Goal: Transaction & Acquisition: Purchase product/service

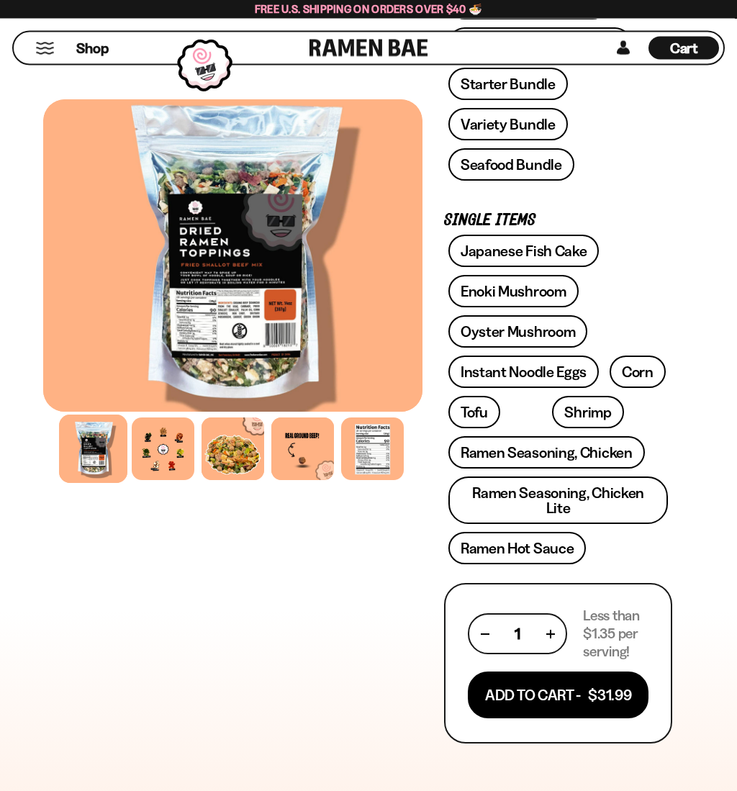
scroll to position [579, 0]
click at [599, 494] on link "Ramen Seasoning, Chicken Lite" at bounding box center [558, 499] width 220 height 47
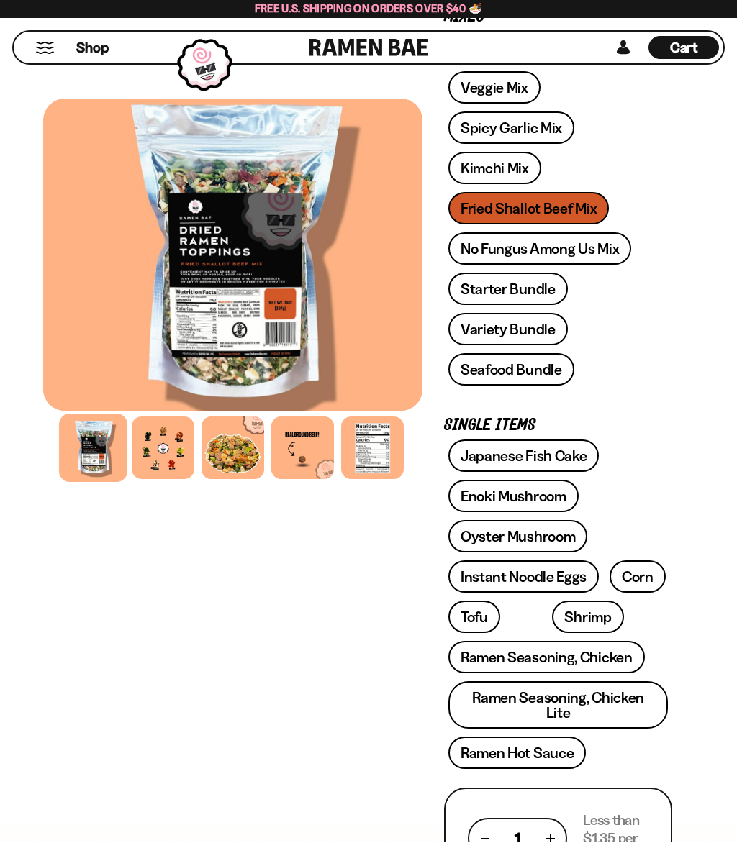
scroll to position [373, 0]
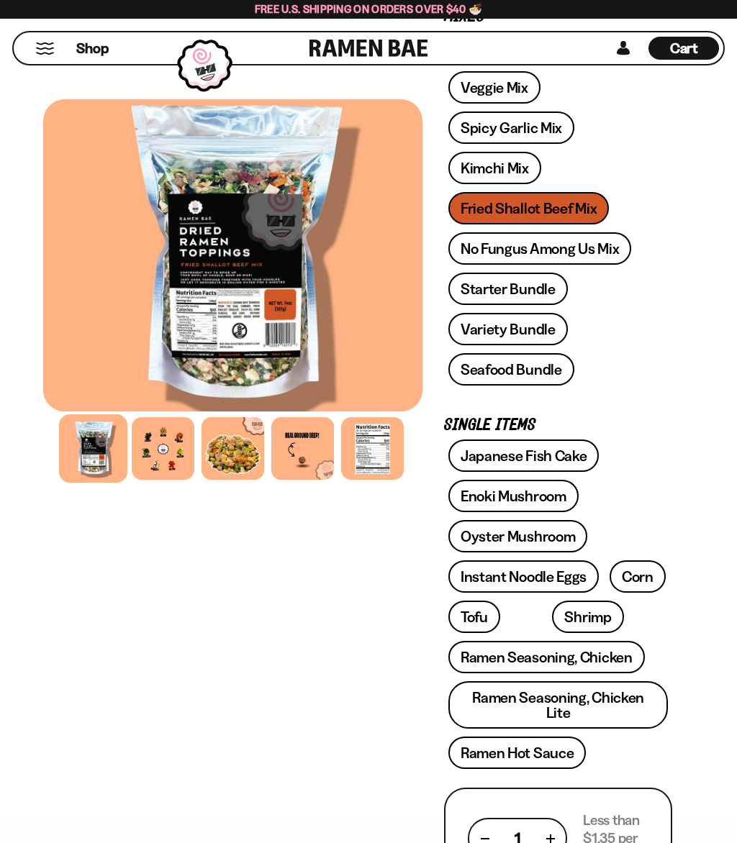
click at [643, 568] on link "Corn" at bounding box center [638, 577] width 56 height 32
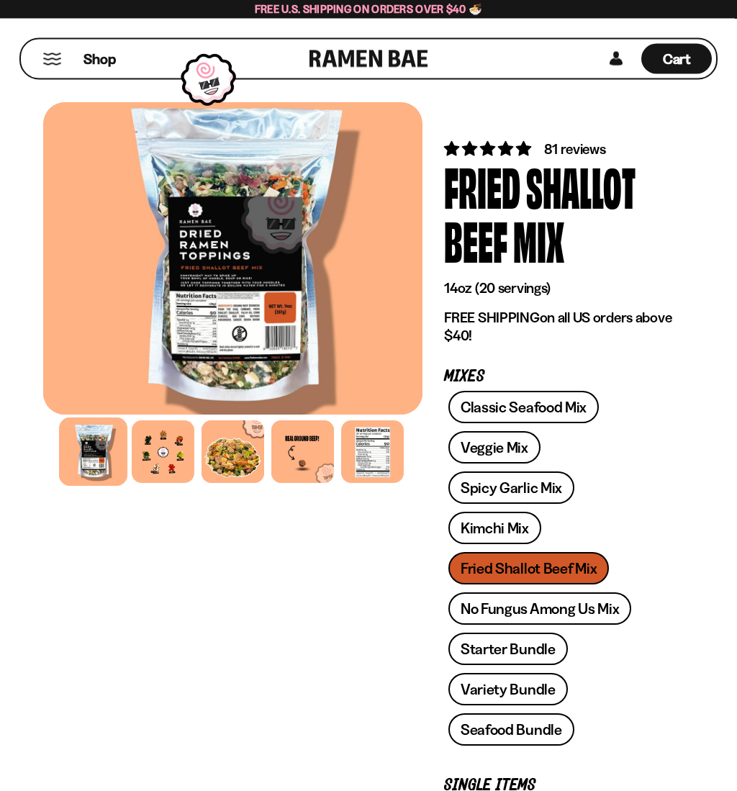
scroll to position [0, 0]
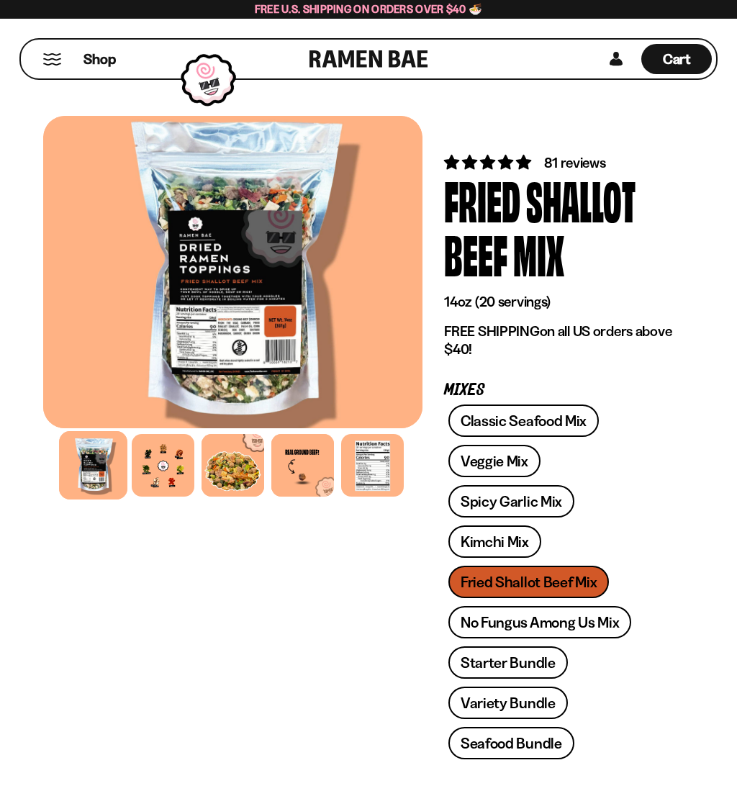
click at [527, 529] on link "Kimchi Mix" at bounding box center [494, 541] width 93 height 32
click at [535, 507] on link "Spicy Garlic Mix" at bounding box center [511, 501] width 126 height 32
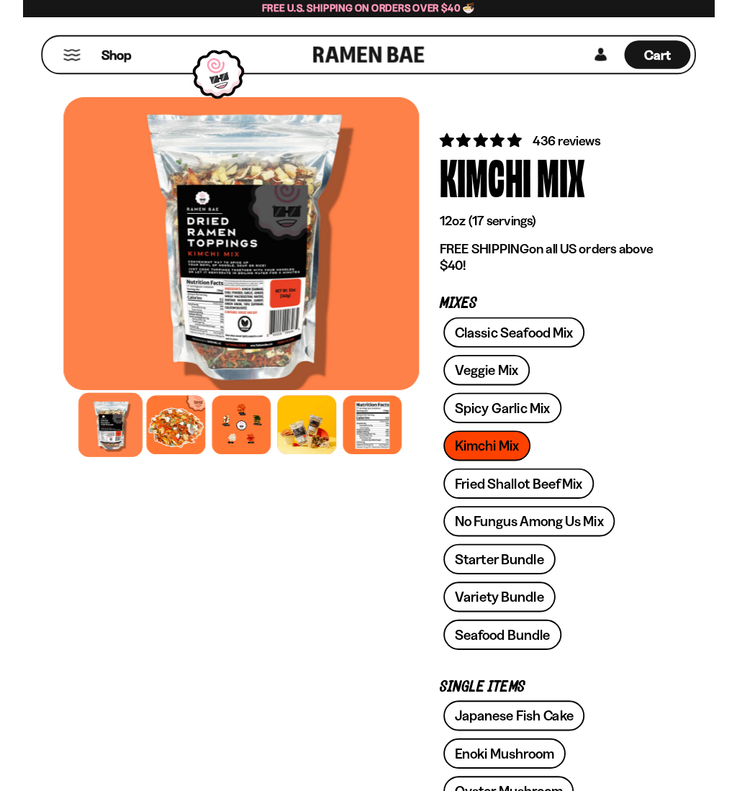
scroll to position [11, 0]
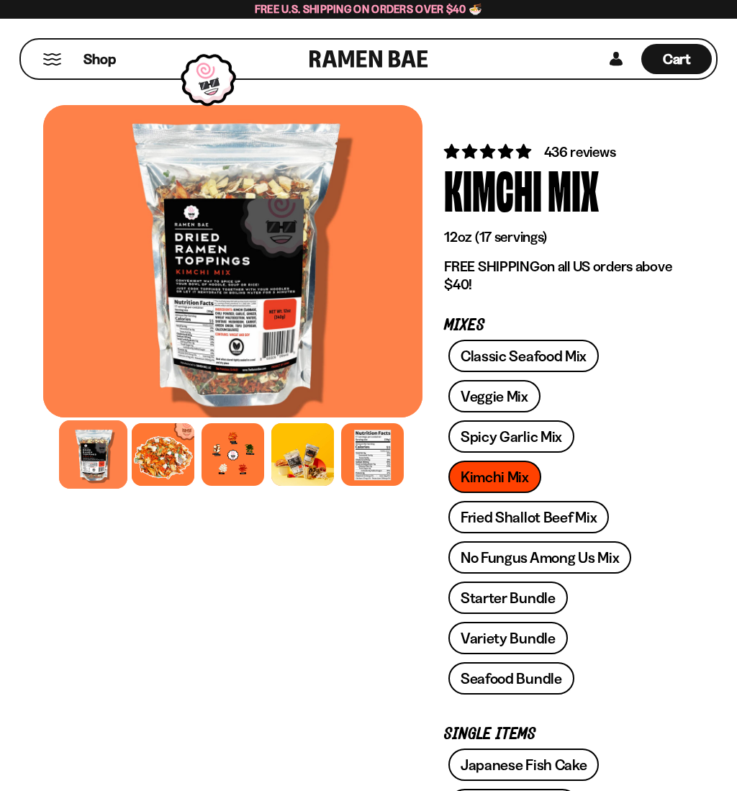
click at [229, 451] on div at bounding box center [232, 454] width 63 height 63
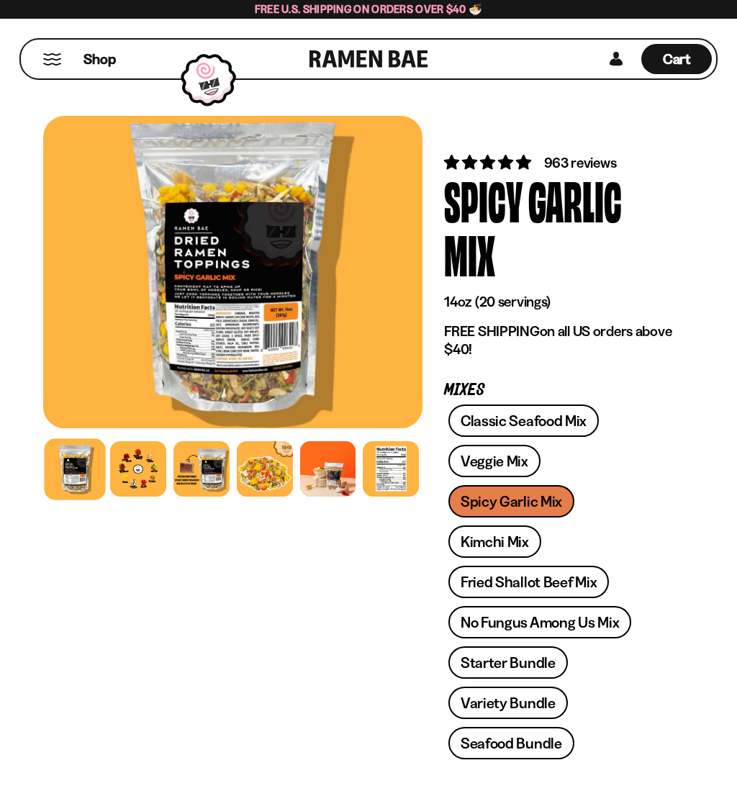
click at [136, 479] on div at bounding box center [138, 469] width 56 height 56
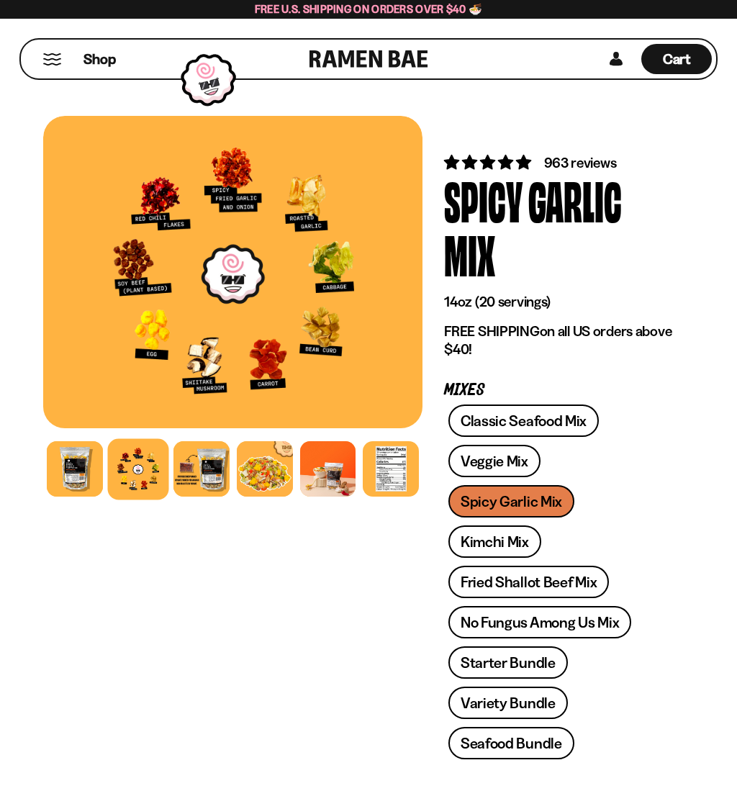
click at [507, 461] on link "Veggie Mix" at bounding box center [494, 461] width 92 height 32
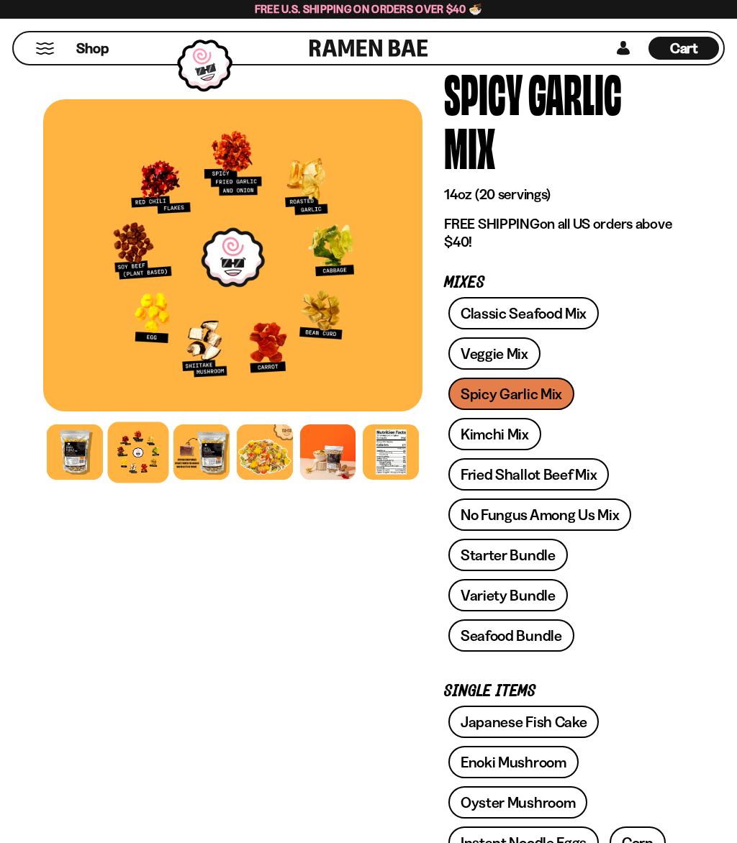
scroll to position [108, 0]
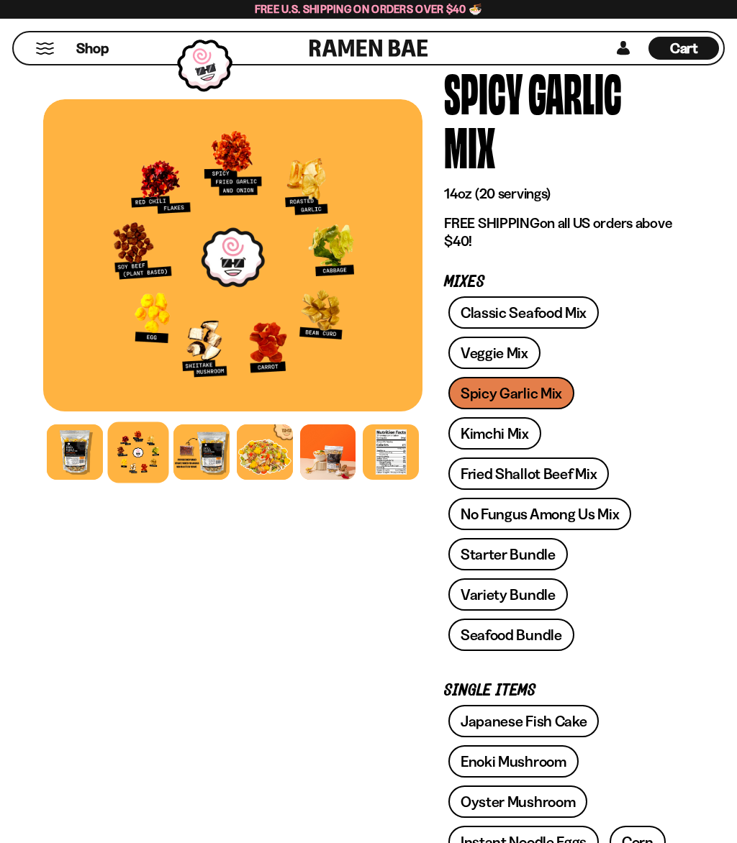
click at [564, 468] on link "Fried Shallot Beef Mix" at bounding box center [528, 474] width 160 height 32
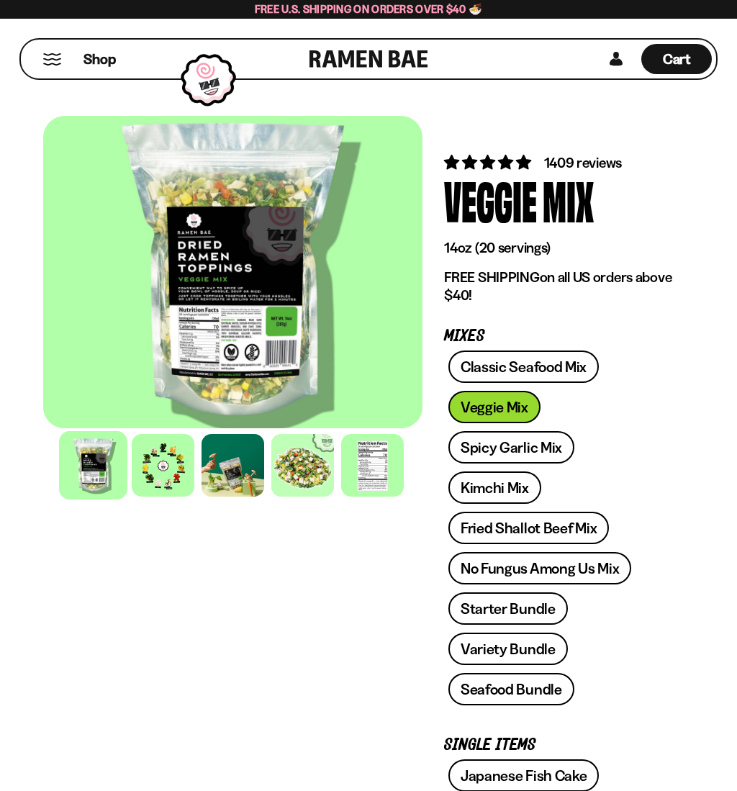
click at [164, 481] on div at bounding box center [163, 465] width 63 height 63
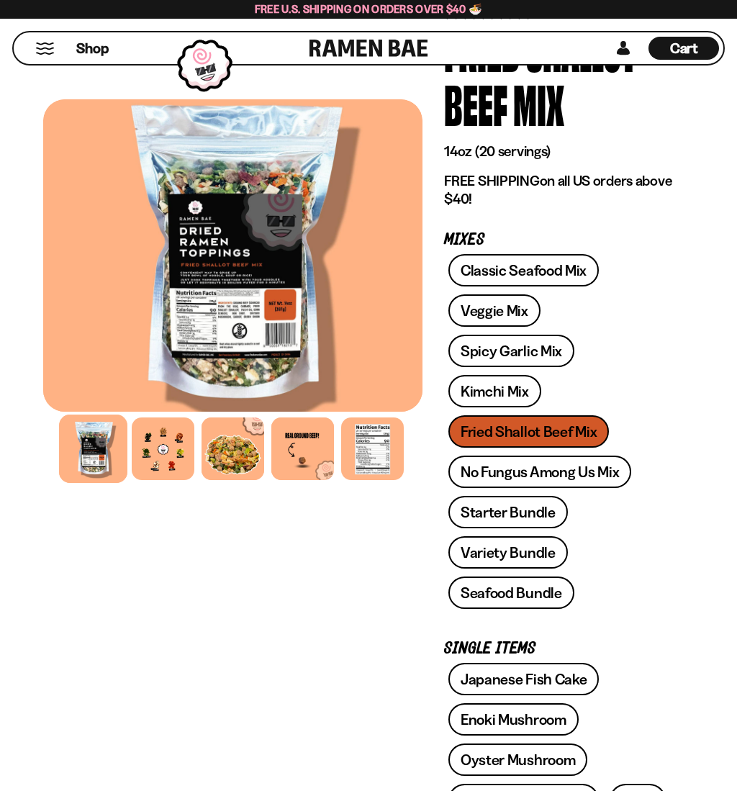
scroll to position [145, 0]
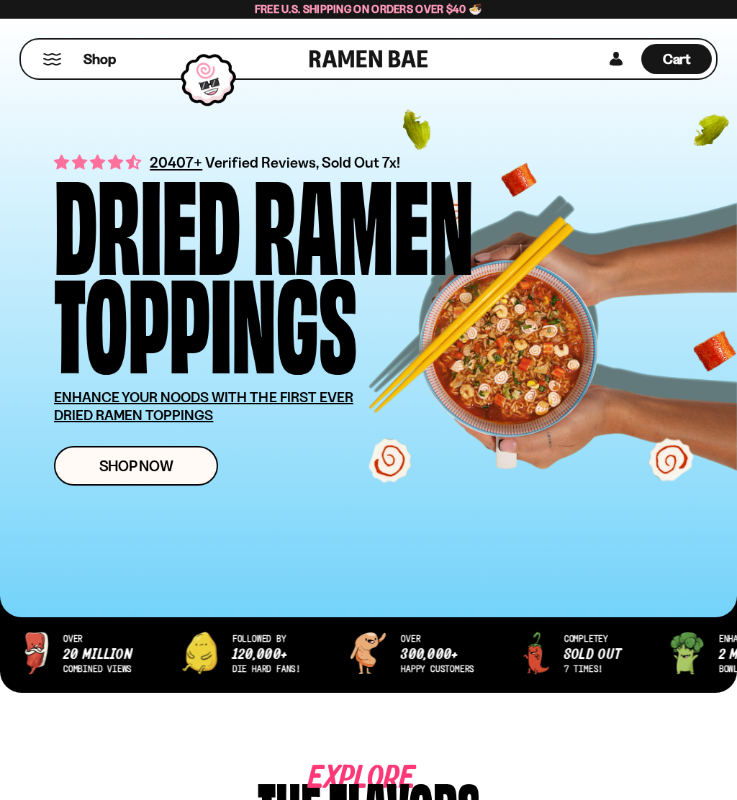
click at [142, 458] on span "Shop Now" at bounding box center [136, 465] width 74 height 15
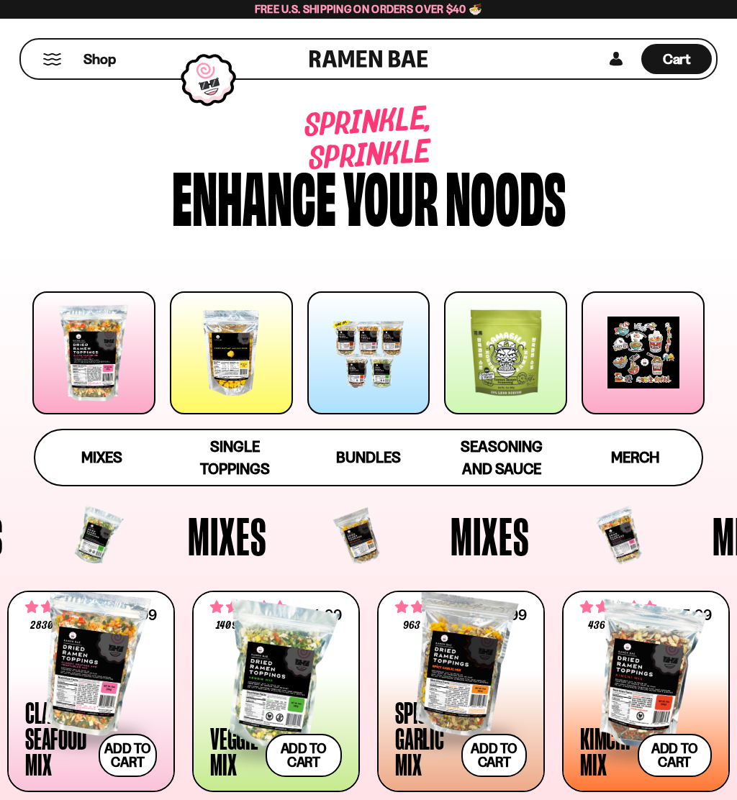
click at [366, 406] on div at bounding box center [368, 352] width 123 height 123
click at [377, 365] on div at bounding box center [368, 352] width 123 height 123
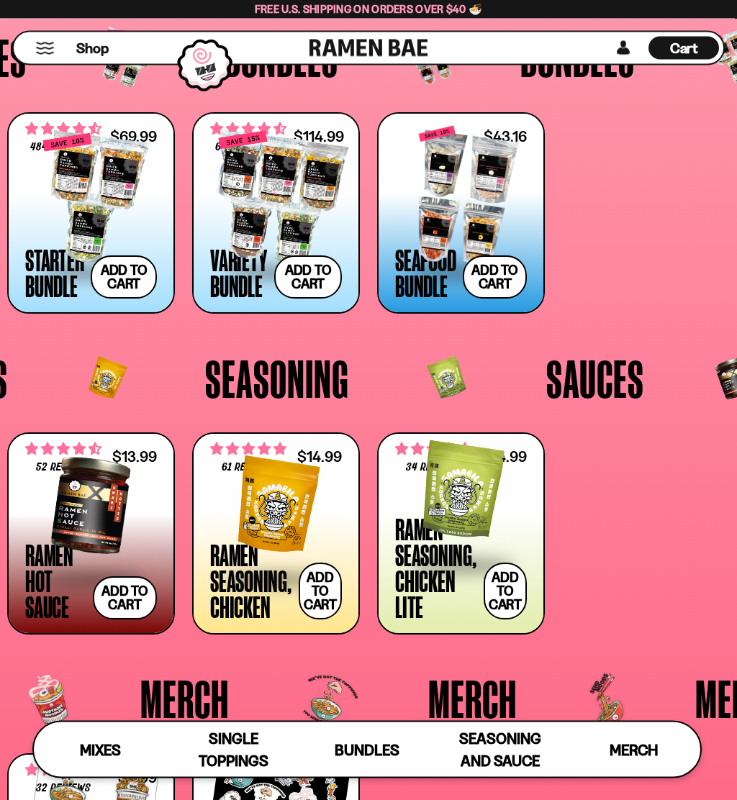
scroll to position [2197, 0]
click at [91, 222] on div at bounding box center [91, 198] width 132 height 144
